Goal: Ask a question

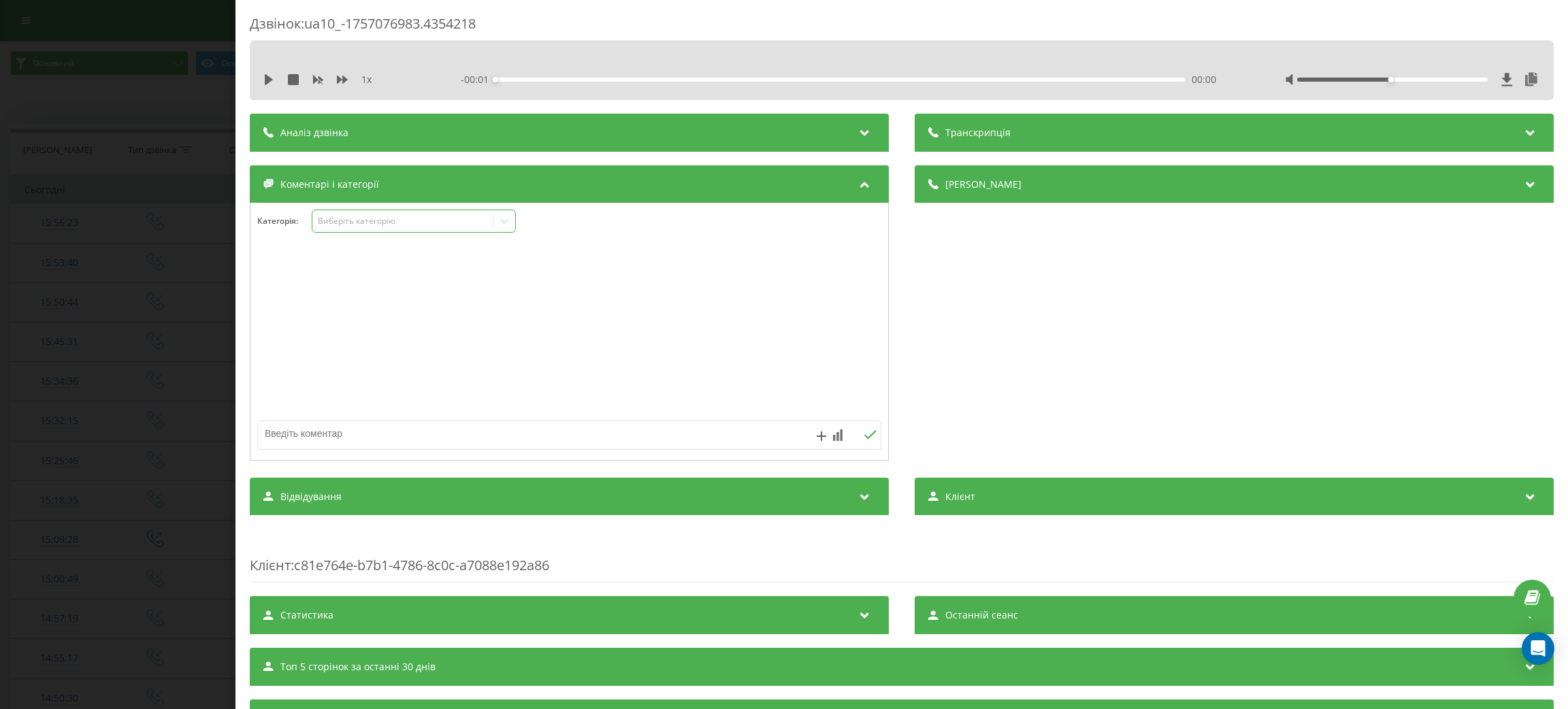
click at [422, 227] on div "Виберіть категорію" at bounding box center [402, 221] width 170 height 11
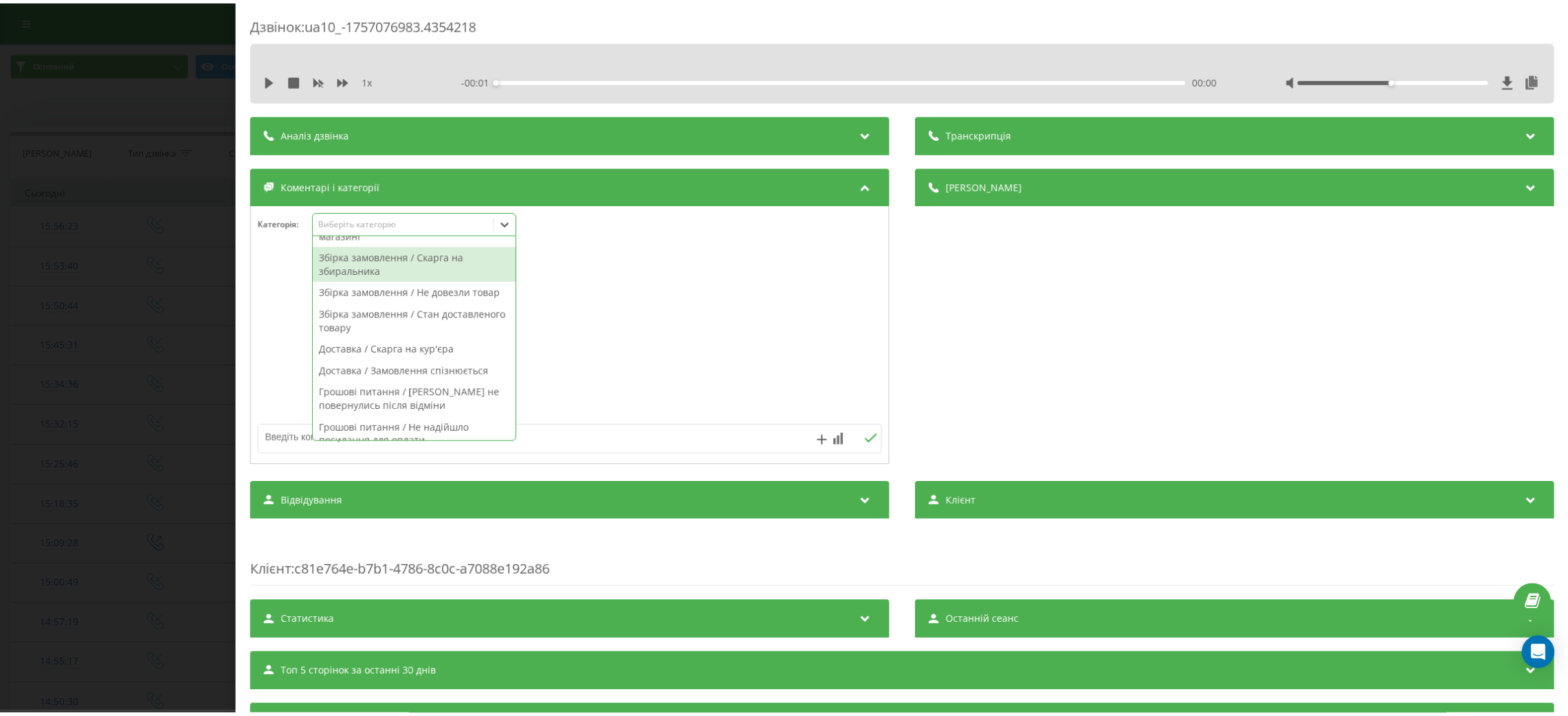
scroll to position [515, 0]
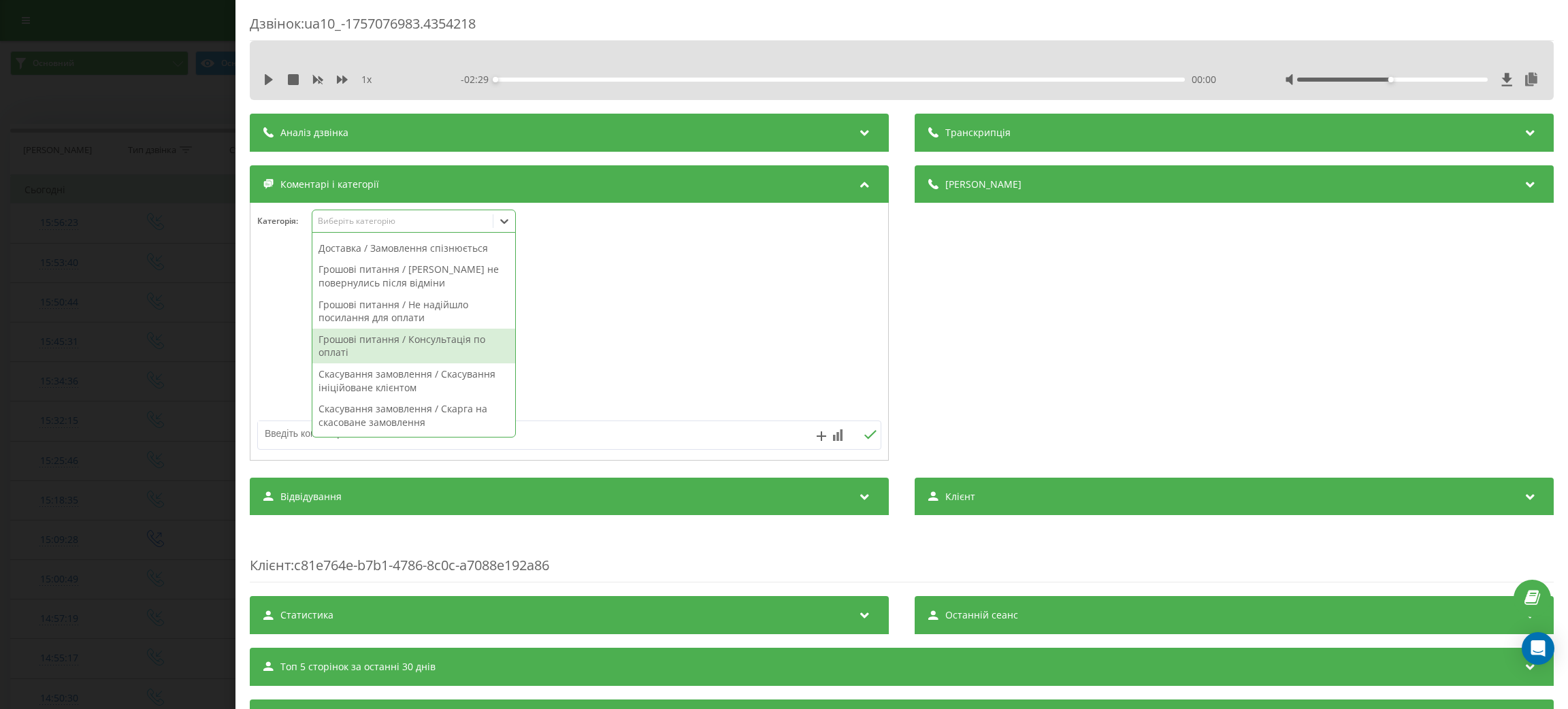
click at [407, 363] on div "Грошові питання / Консультація по оплаті" at bounding box center [414, 346] width 203 height 35
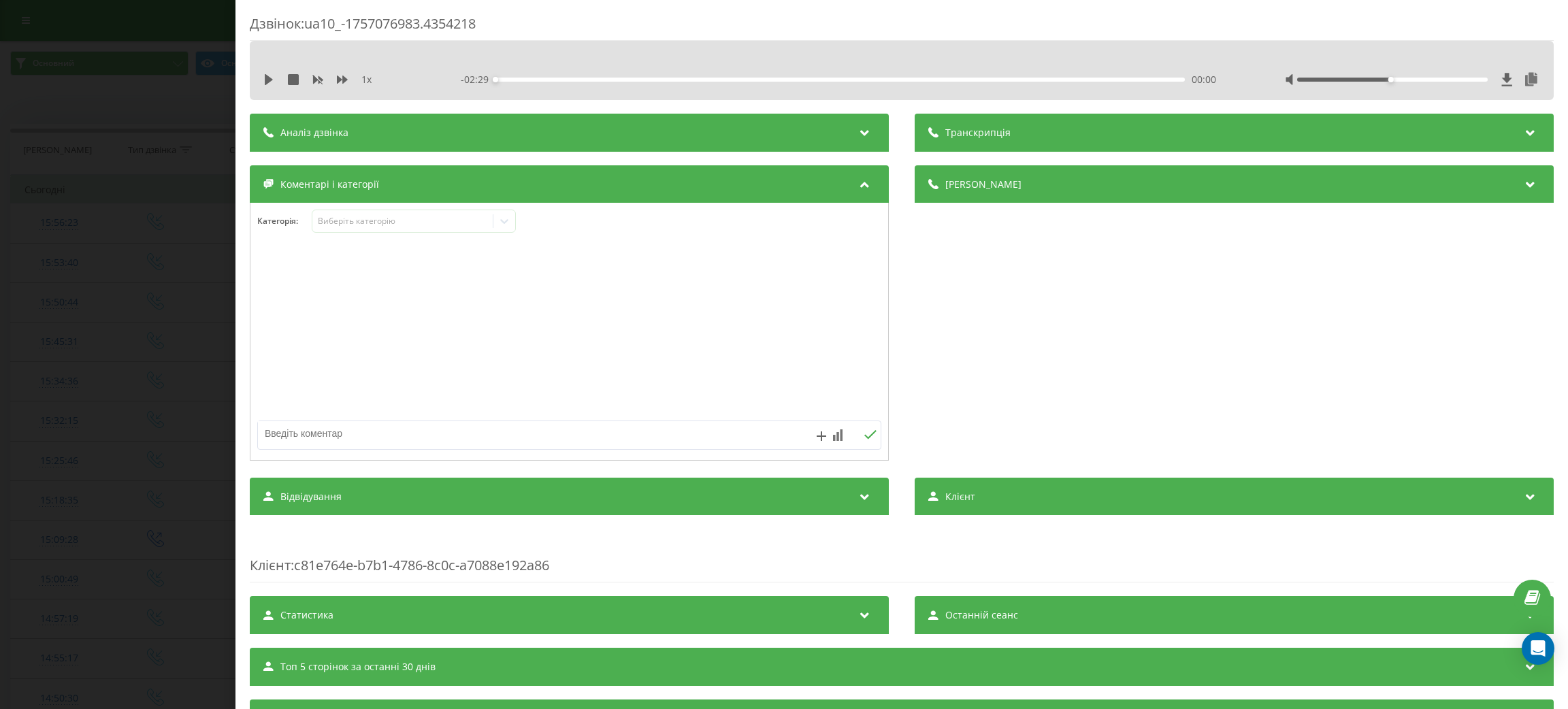
drag, startPoint x: 639, startPoint y: 323, endPoint x: 564, endPoint y: 432, distance: 132.3
click at [639, 323] on div at bounding box center [569, 332] width 638 height 163
click at [546, 439] on textarea at bounding box center [507, 434] width 498 height 25
click at [662, 432] on textarea at bounding box center [507, 434] width 498 height 25
type textarea "коли повернуться кошти"
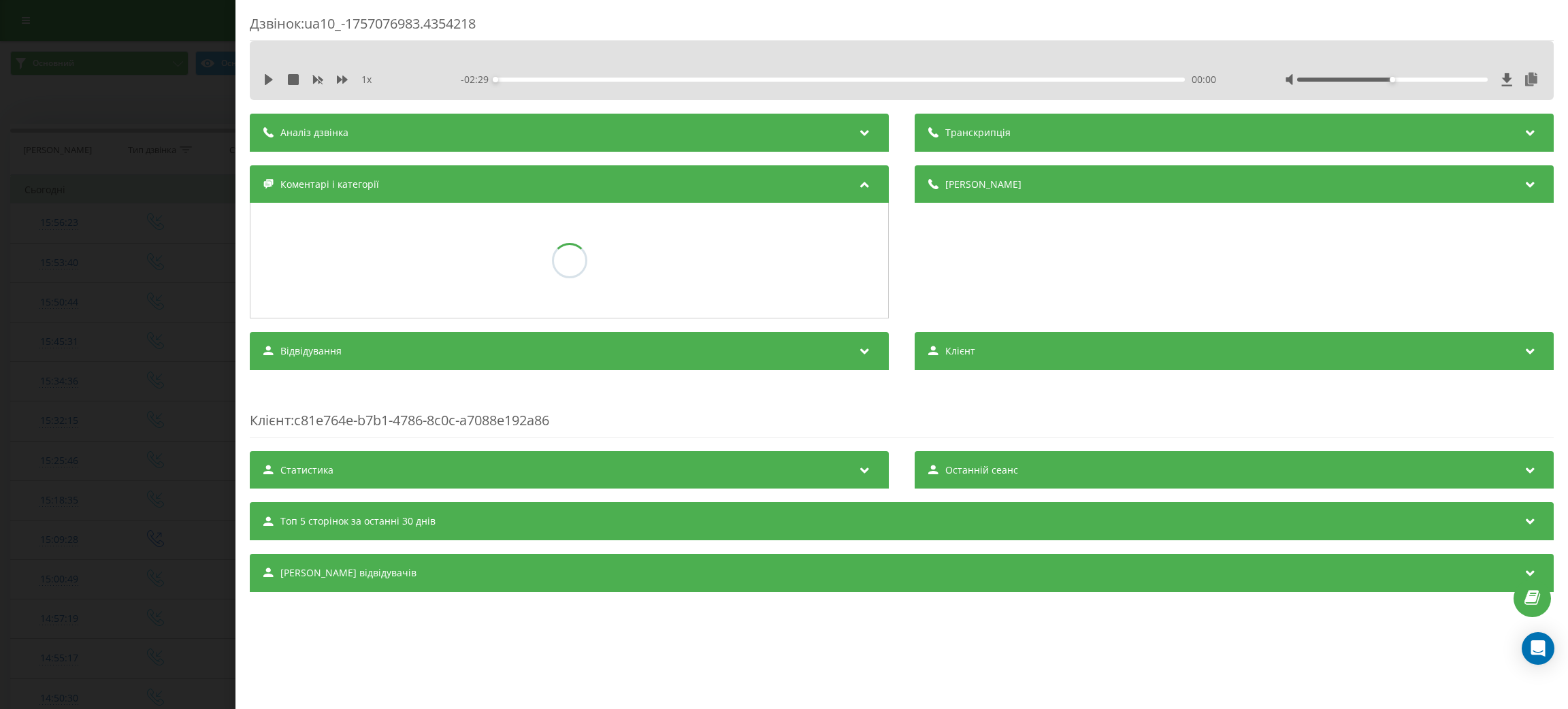
click at [167, 350] on div "Дзвінок : ua10_-1757076983.4354218 1 x - 02:29 00:00 00:00 Транскрипція Для AI-…" at bounding box center [784, 354] width 1568 height 709
